Goal: Communication & Community: Answer question/provide support

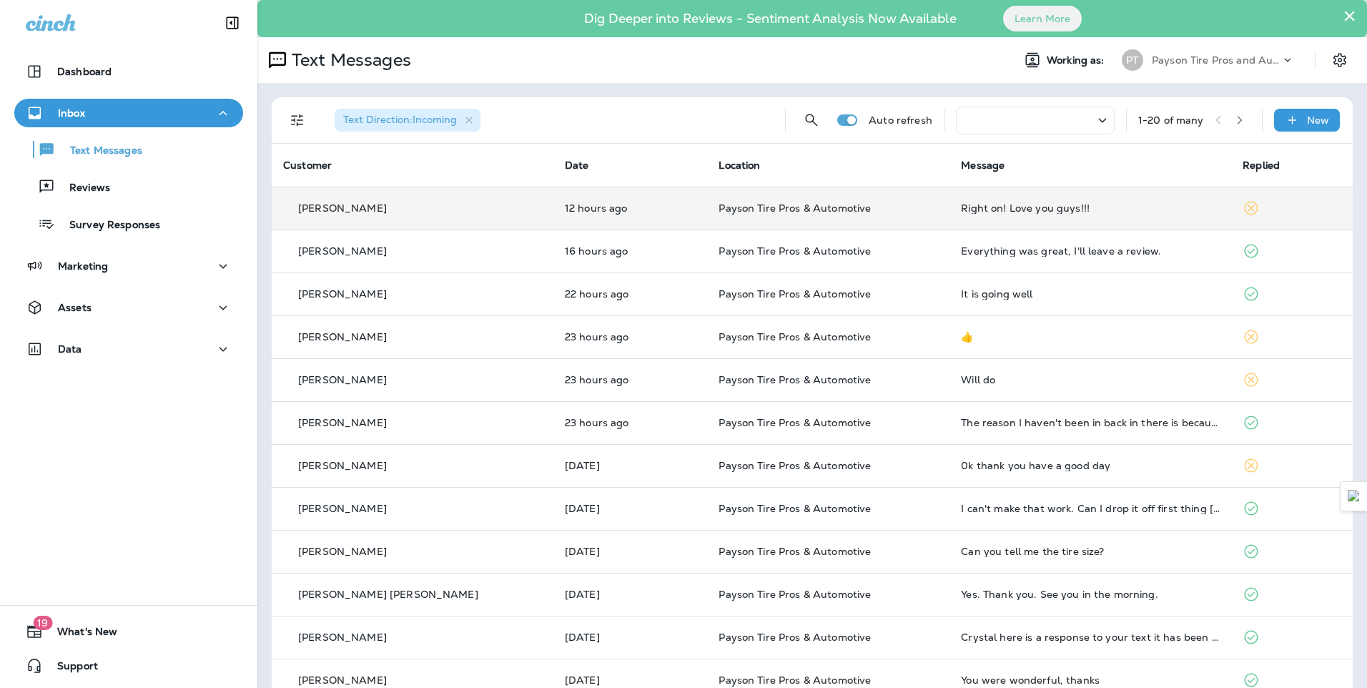
click at [427, 214] on div "[PERSON_NAME]" at bounding box center [412, 208] width 259 height 15
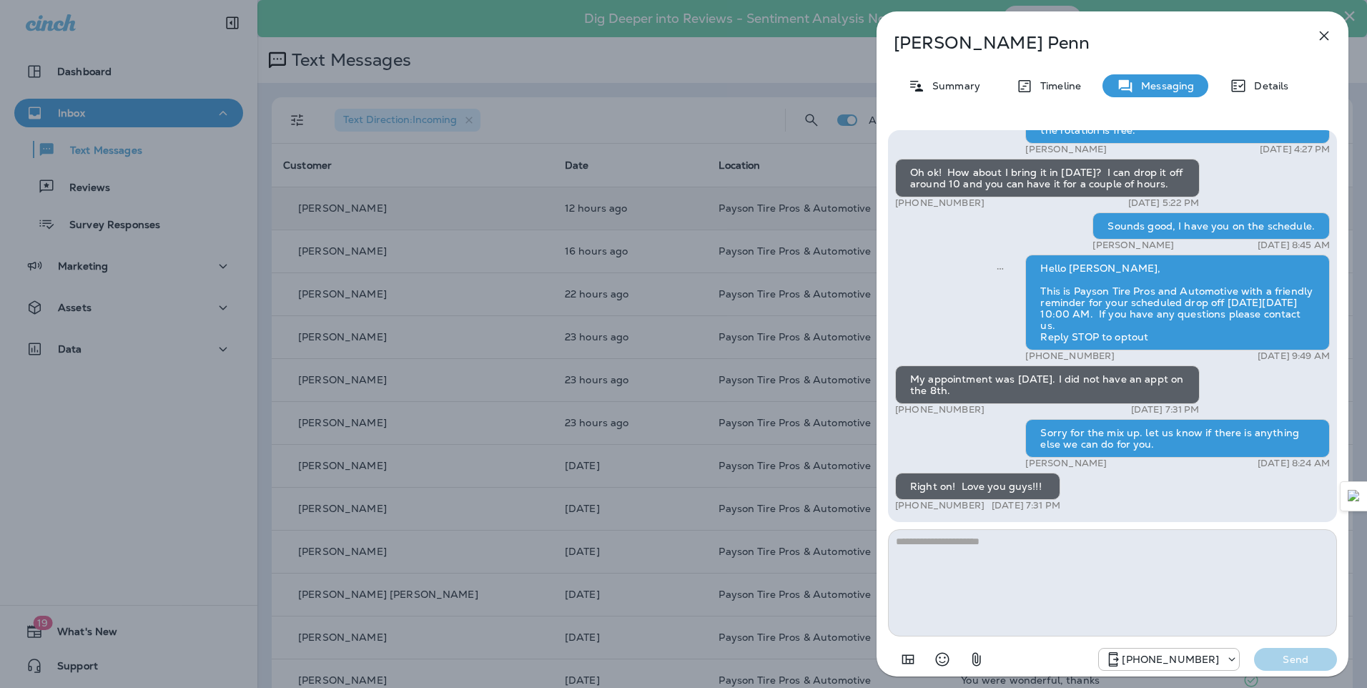
click at [189, 67] on div "Ruthanne Penn Summary Timeline Messaging Details Hello Ruthann, Hope all is wel…" at bounding box center [683, 344] width 1367 height 688
